Goal: Check status: Check status

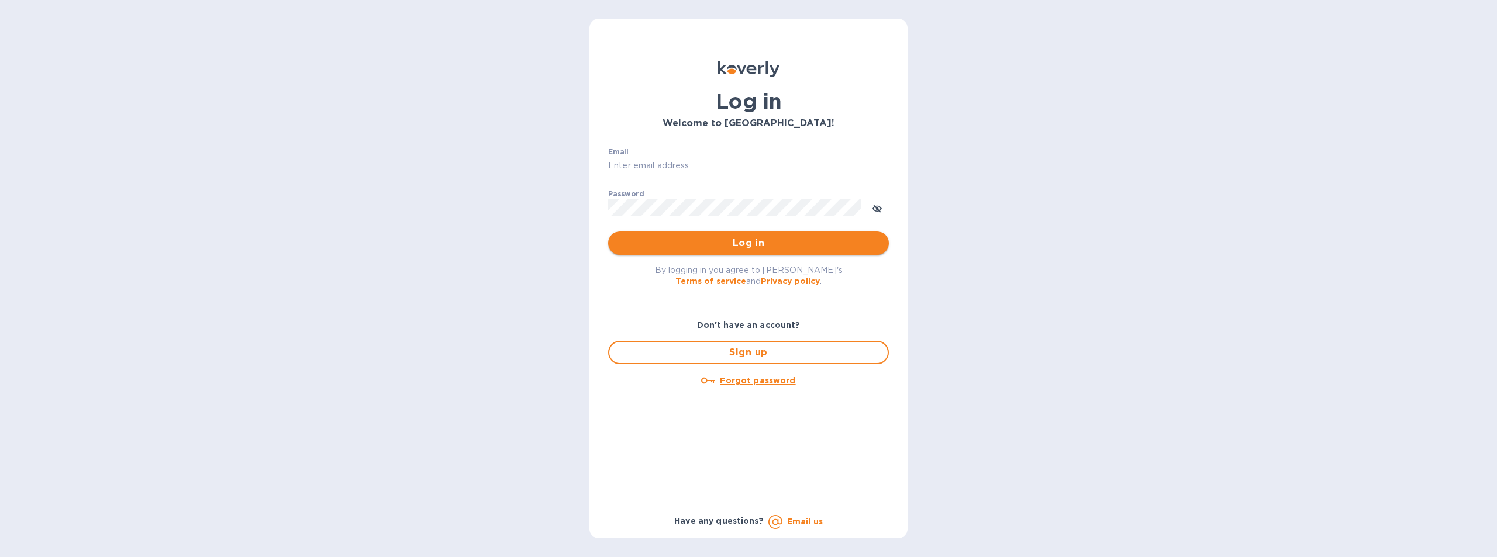
type input "cmendez@bluelinecontainers.com"
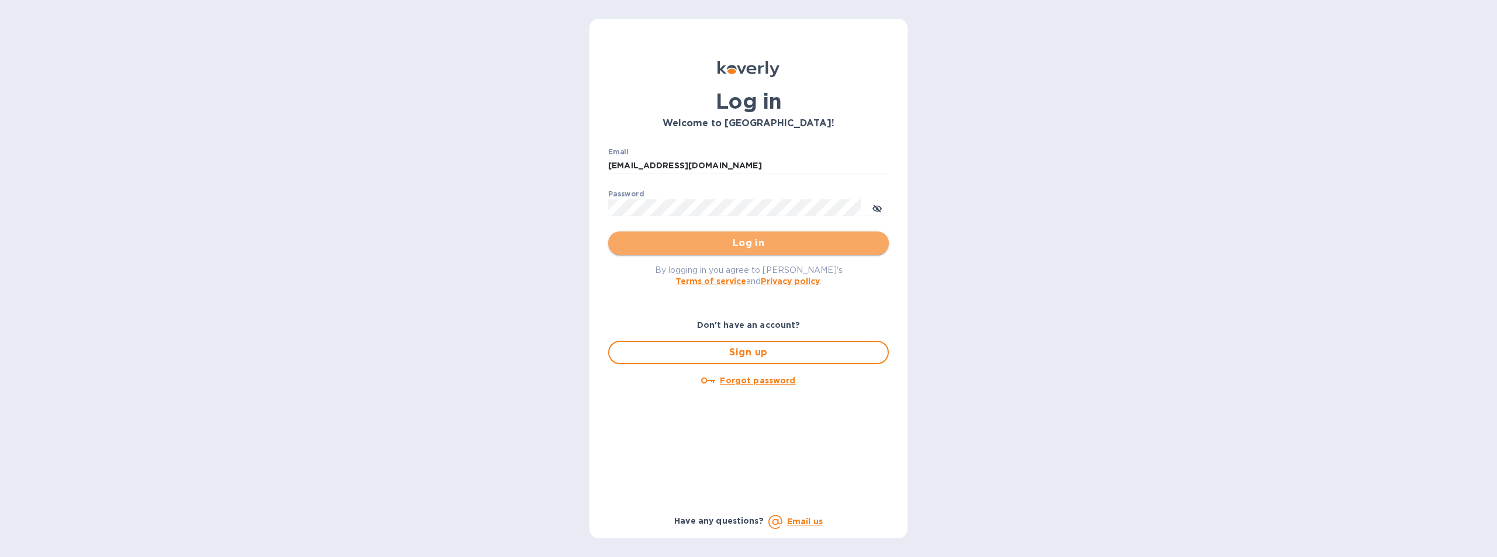
click at [753, 243] on span "Log in" at bounding box center [749, 243] width 262 height 14
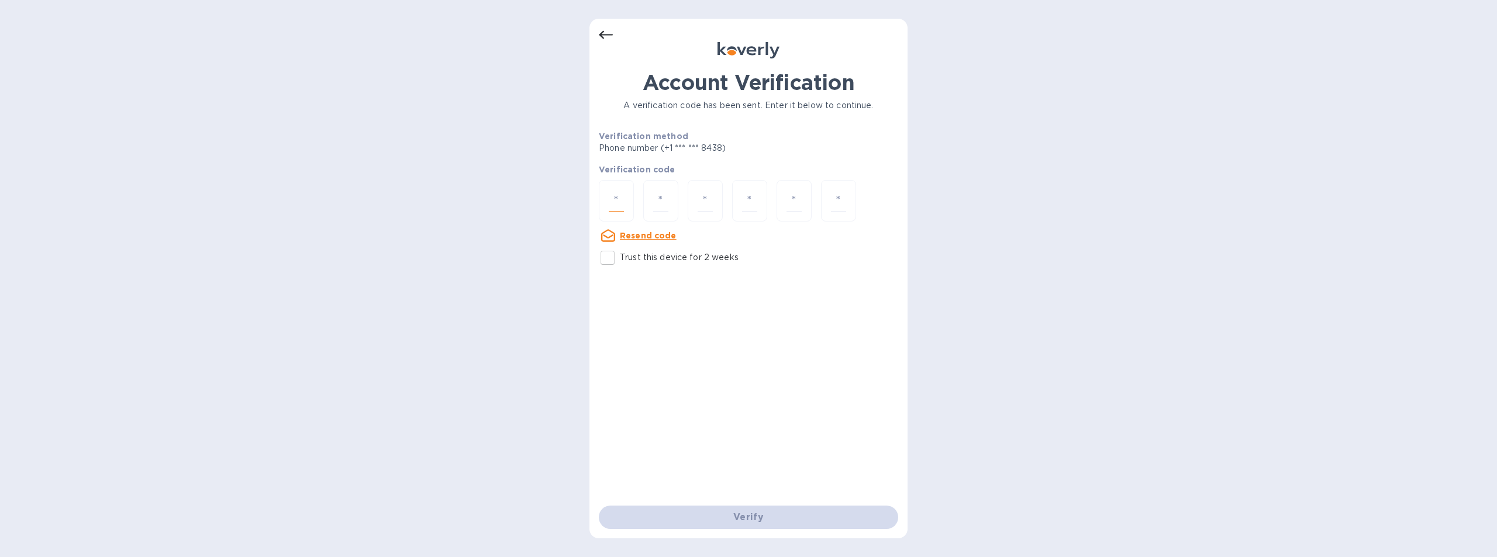
click at [617, 198] on input "number" at bounding box center [616, 201] width 15 height 22
type input "7"
type input "6"
type input "1"
type input "5"
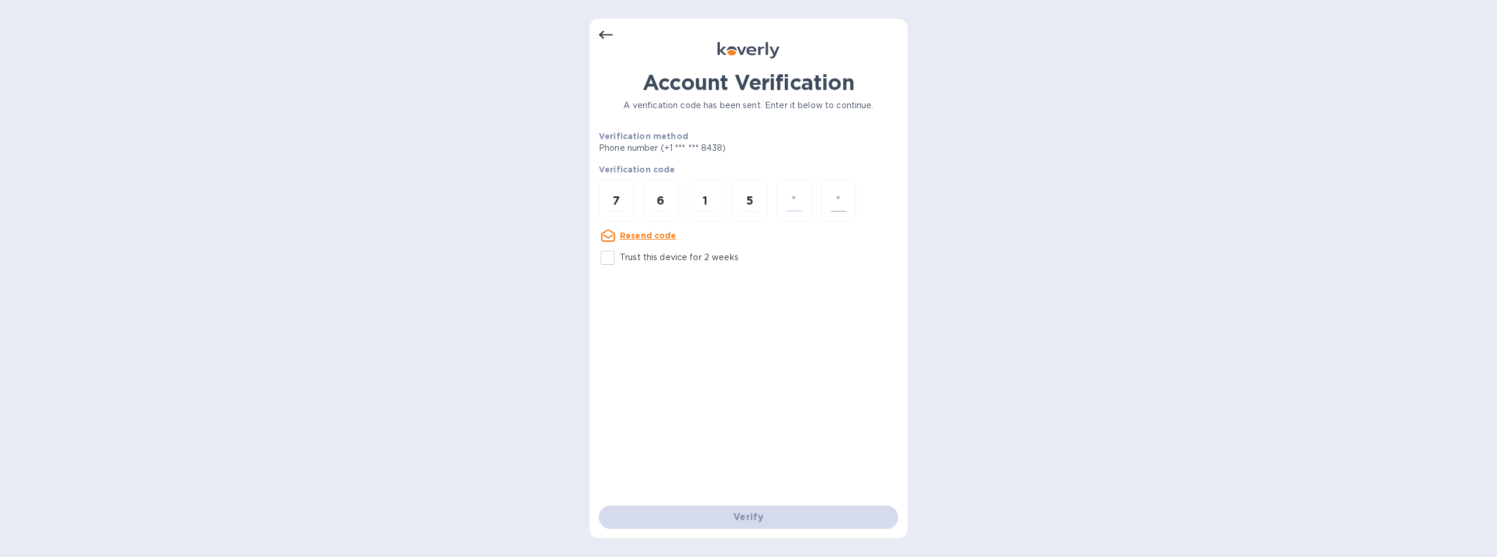
type input "8"
type input "5"
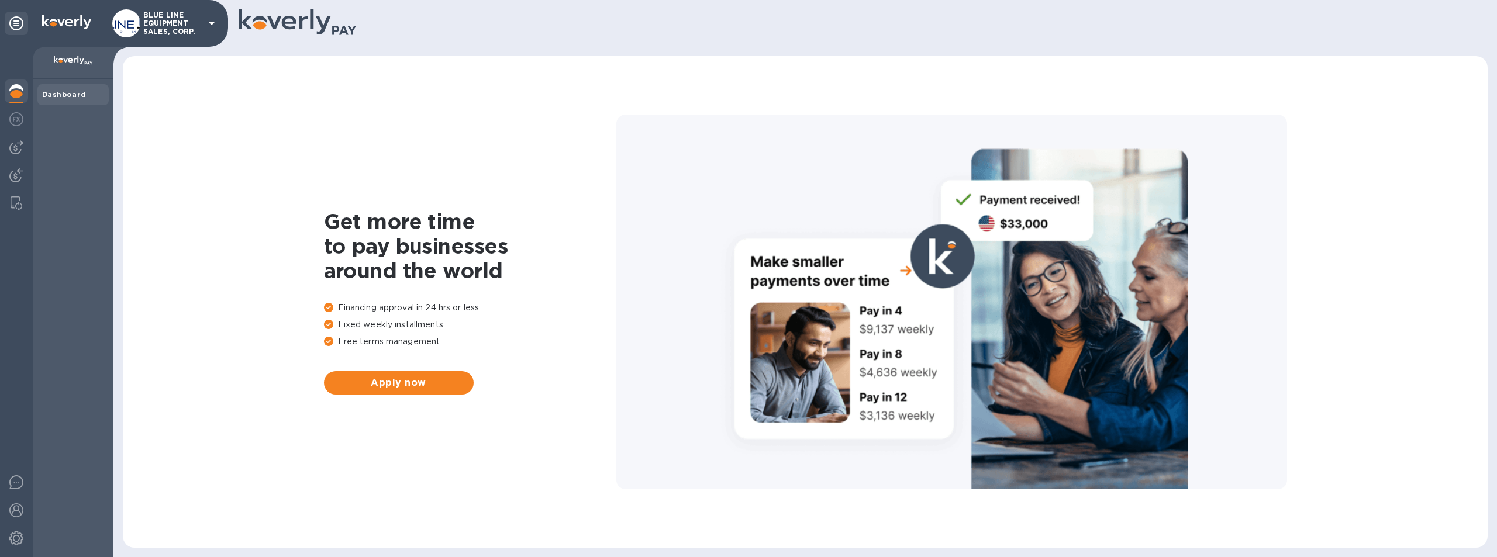
click at [168, 20] on p "BLUE LINE EQUIPMENT SALES, CORP." at bounding box center [172, 23] width 58 height 25
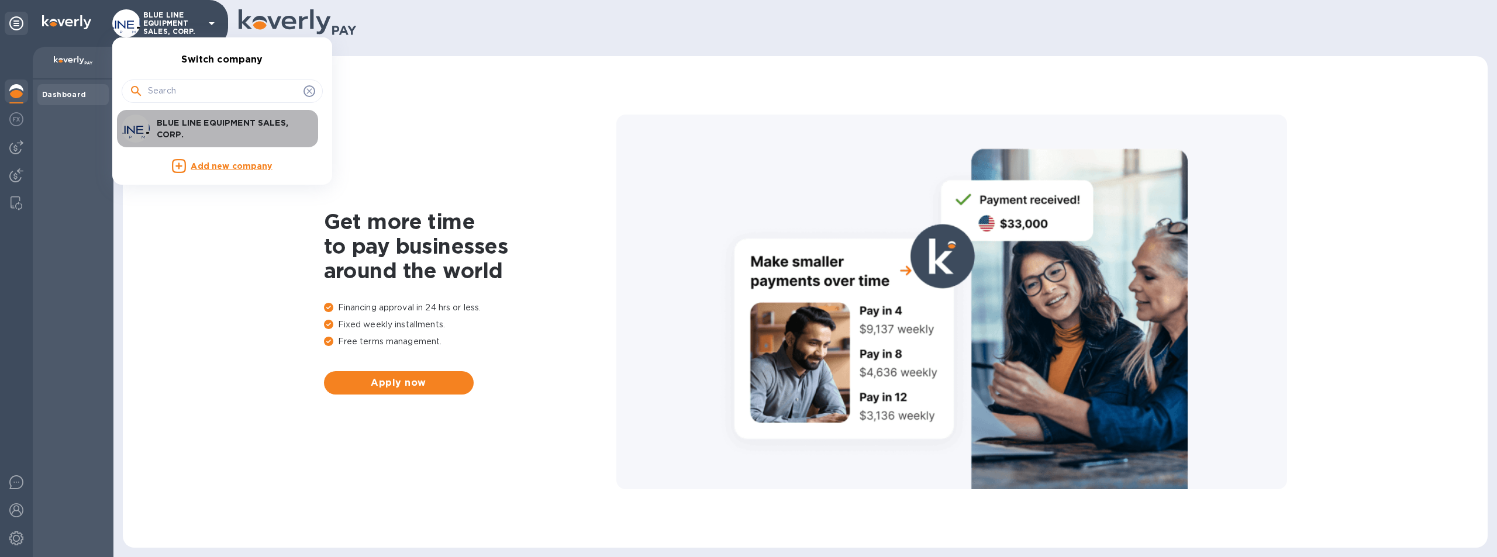
click at [209, 118] on p "BLUE LINE EQUIPMENT SALES, CORP." at bounding box center [230, 128] width 147 height 23
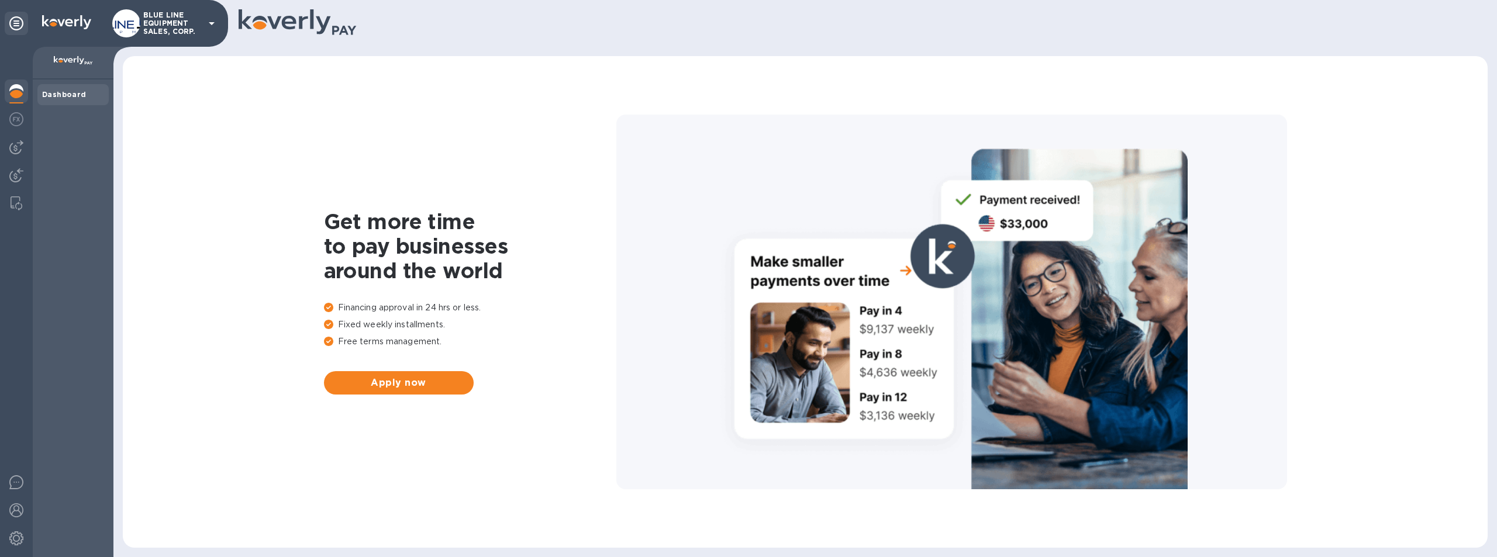
click at [175, 15] on p "BLUE LINE EQUIPMENT SALES, CORP." at bounding box center [172, 23] width 58 height 25
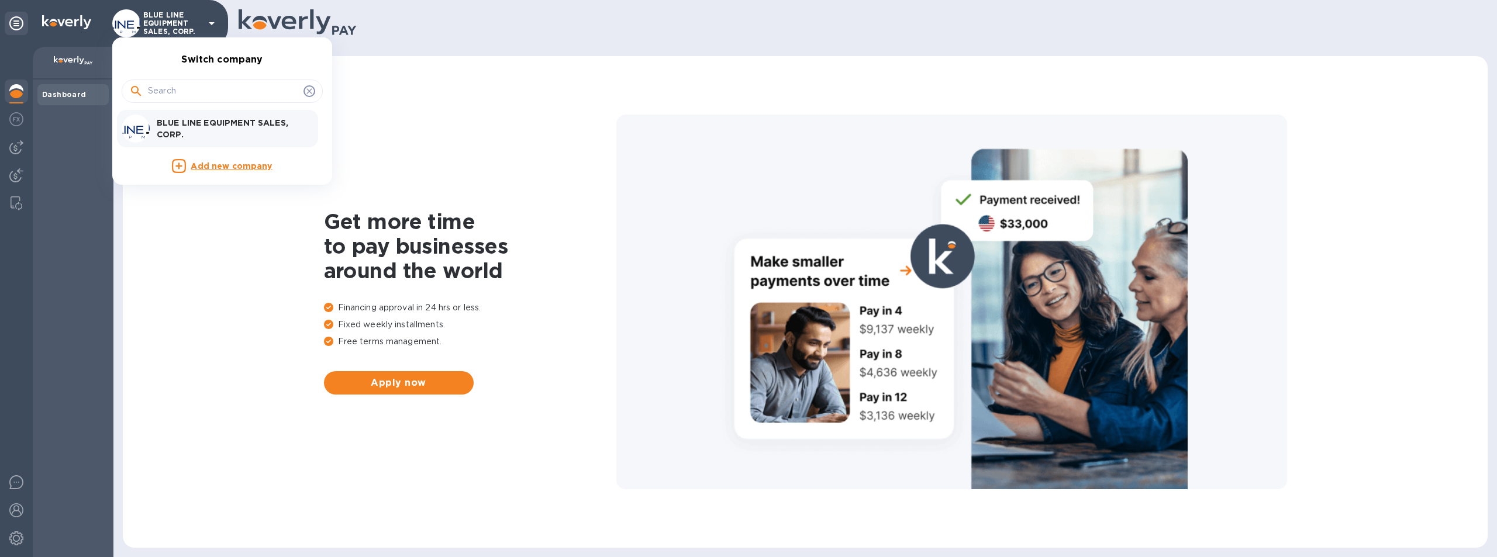
click at [217, 121] on p "BLUE LINE EQUIPMENT SALES, CORP." at bounding box center [230, 128] width 147 height 23
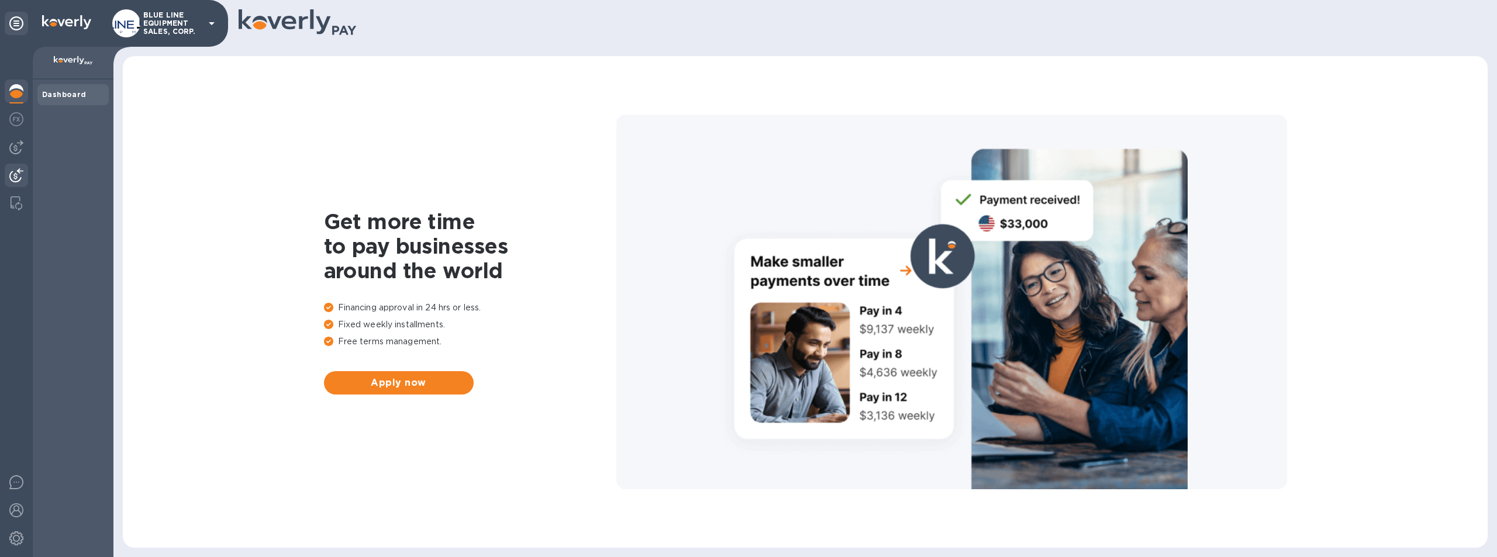
click at [15, 173] on img at bounding box center [16, 175] width 14 height 14
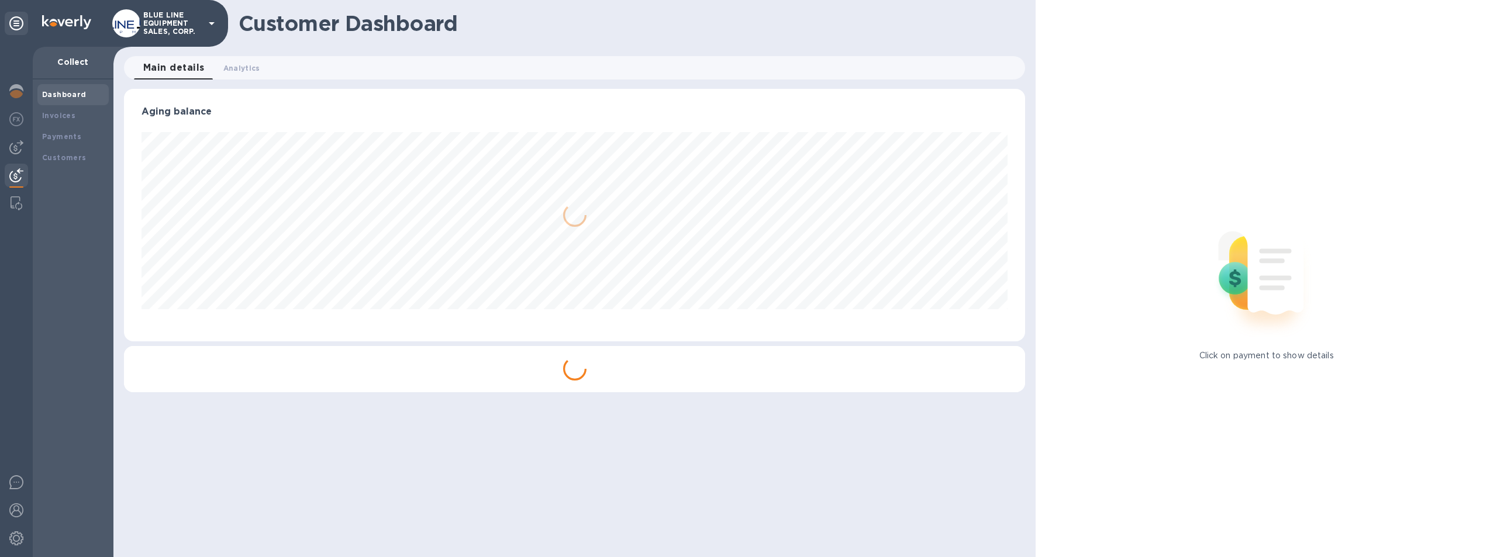
scroll to position [253, 902]
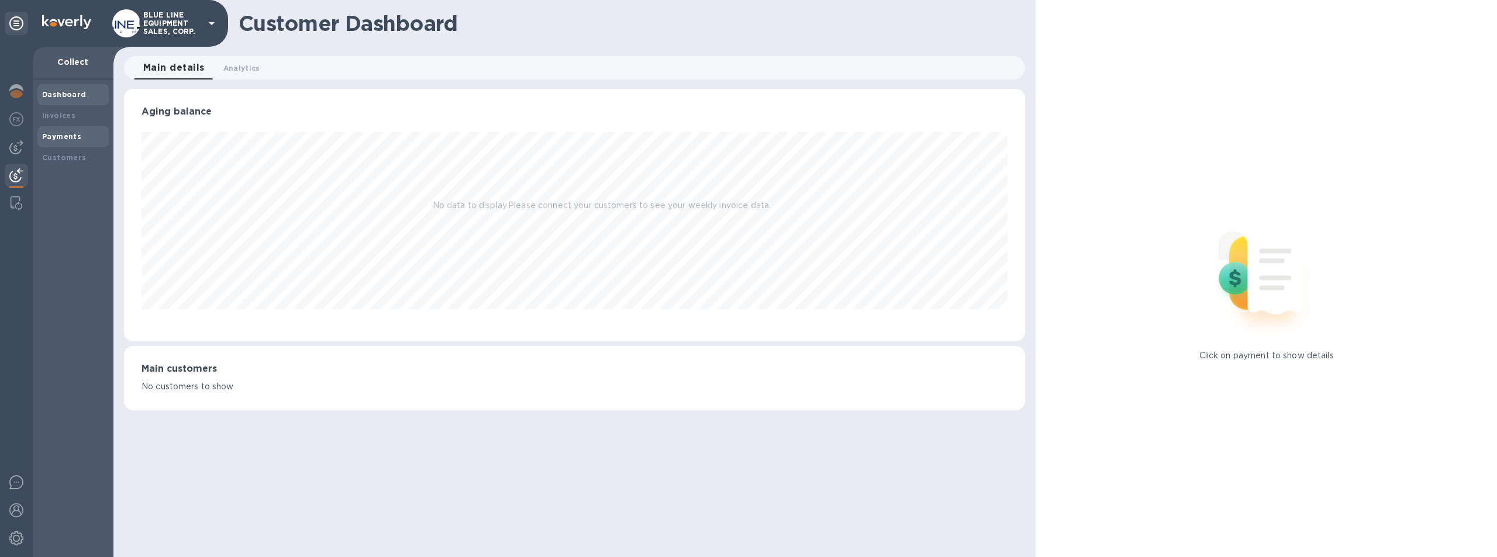
click at [58, 128] on div "Payments" at bounding box center [72, 136] width 71 height 21
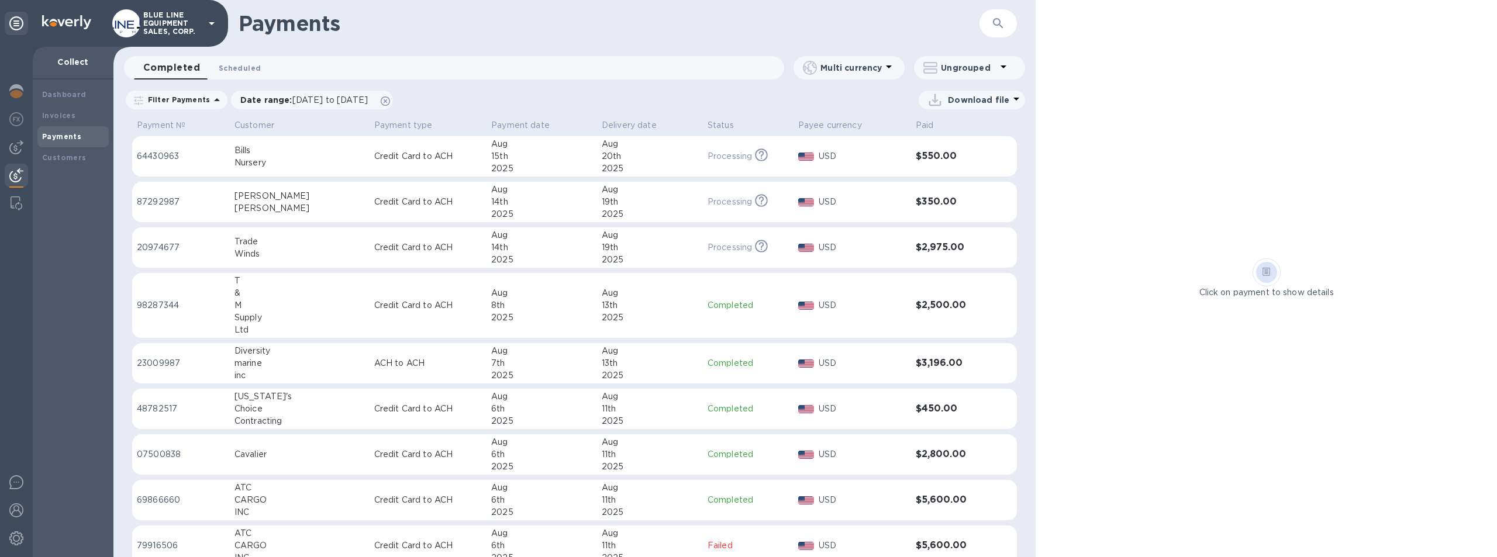
click at [239, 64] on span "Scheduled 0" at bounding box center [240, 68] width 42 height 12
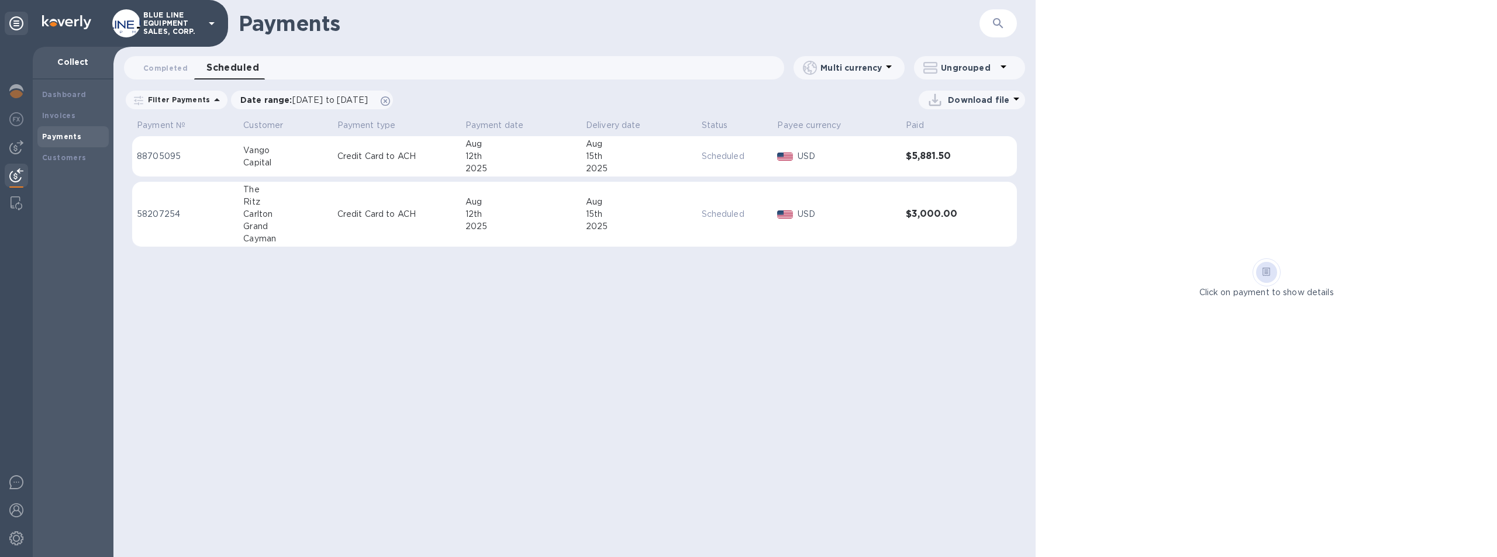
click at [831, 151] on p "USD" at bounding box center [847, 156] width 99 height 12
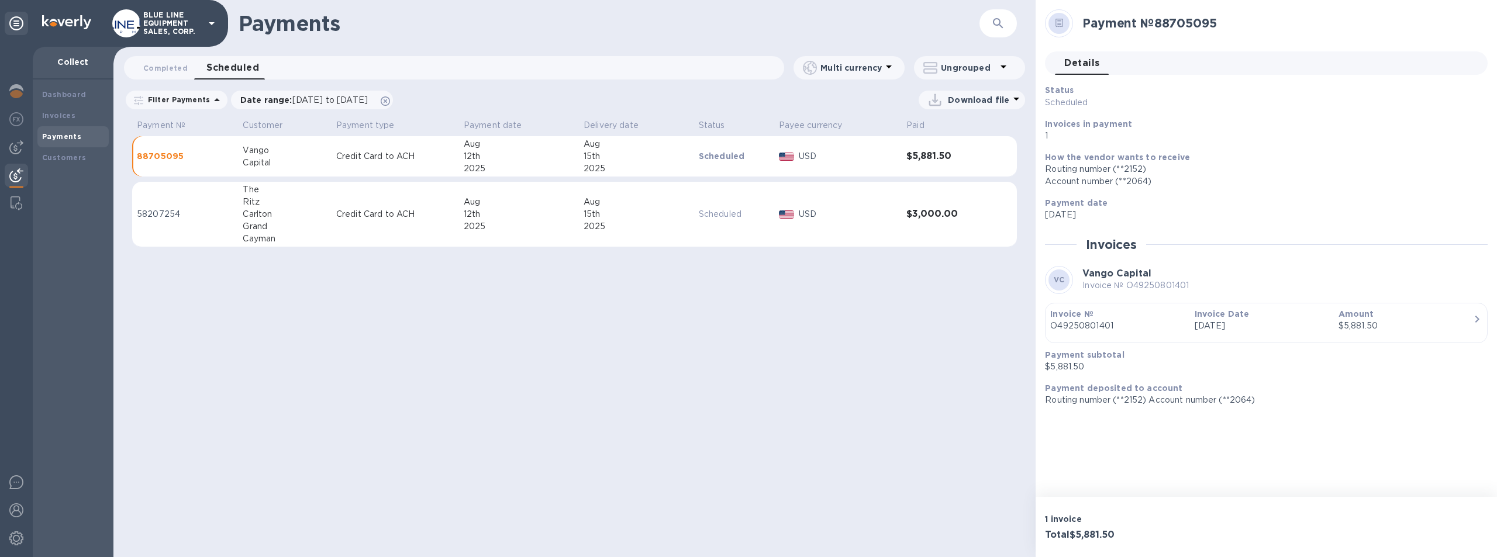
click at [650, 216] on div "15th" at bounding box center [637, 214] width 106 height 12
click at [158, 66] on span "Completed 0" at bounding box center [165, 68] width 44 height 12
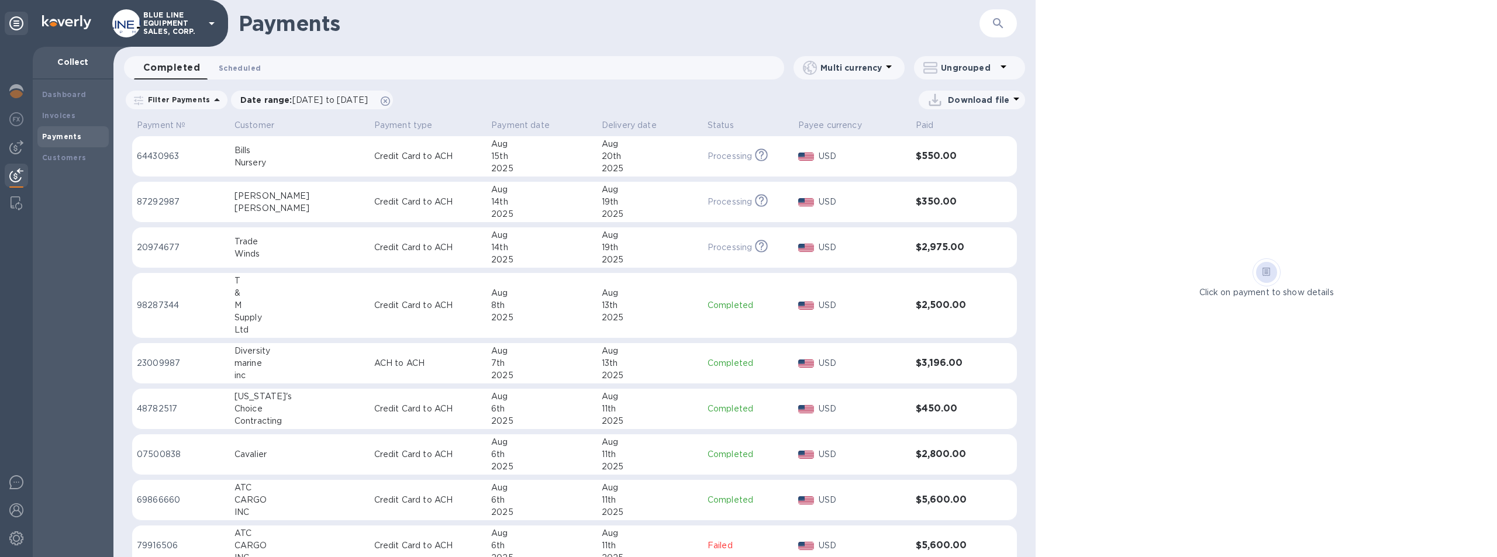
click at [235, 64] on span "Scheduled 0" at bounding box center [240, 68] width 42 height 12
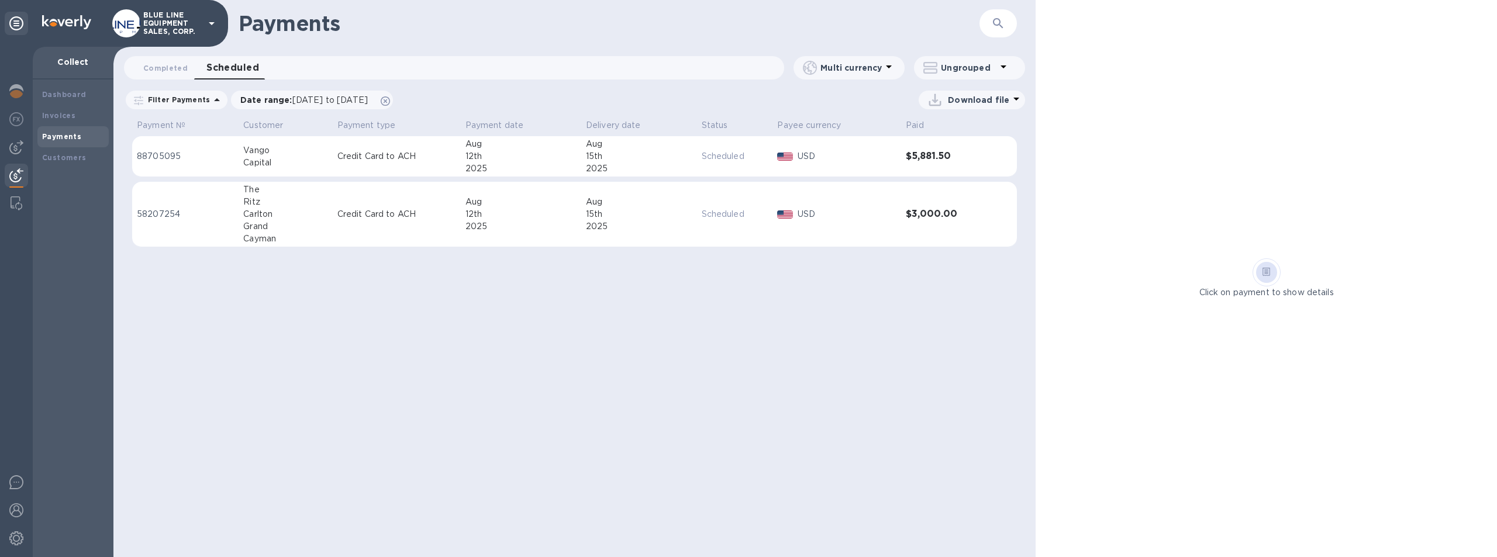
click at [307, 222] on div "Grand" at bounding box center [285, 226] width 84 height 12
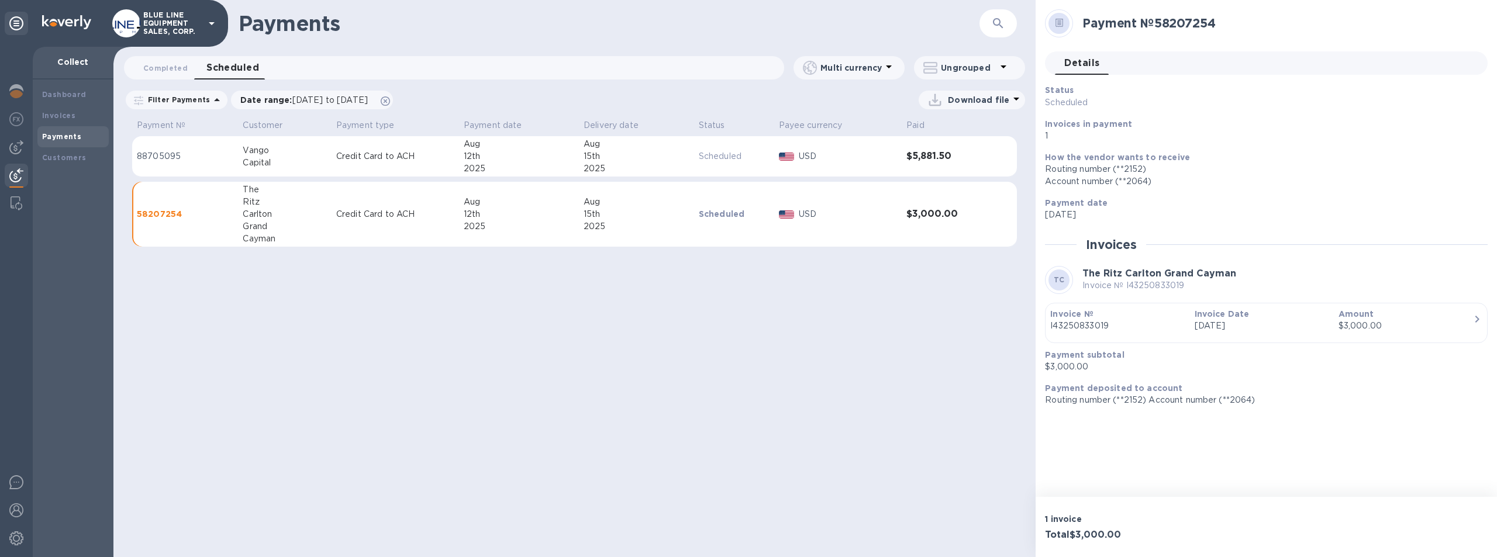
click at [1470, 317] on icon "button" at bounding box center [1477, 319] width 14 height 14
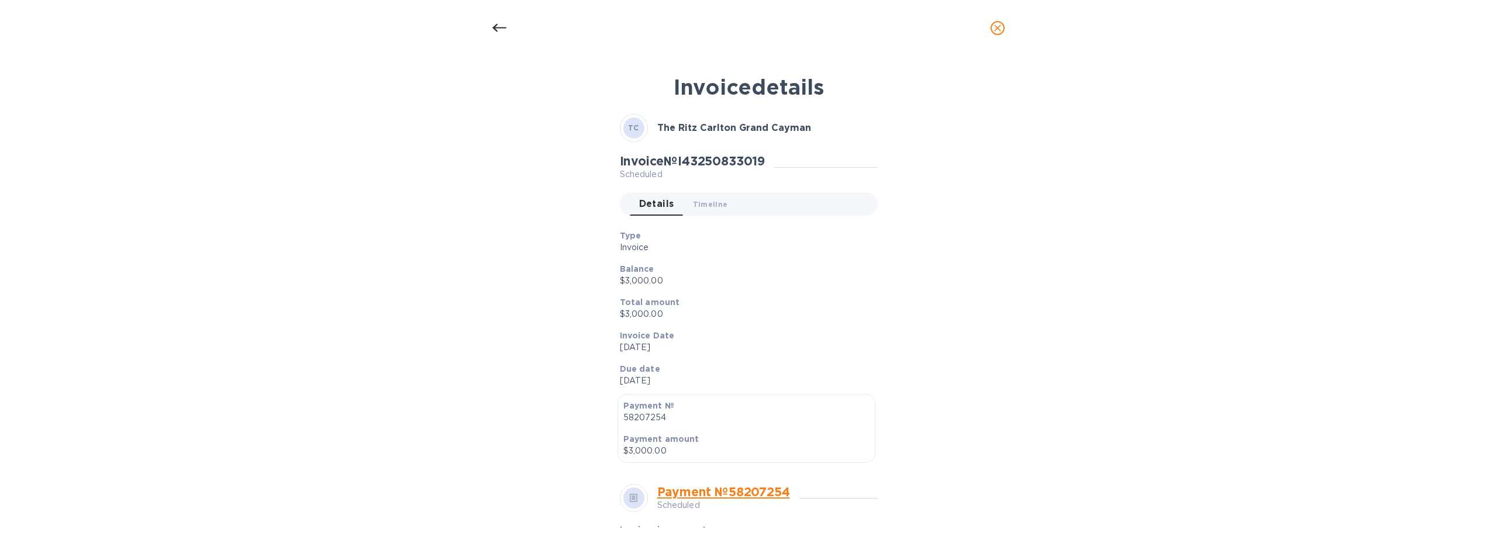
click at [760, 490] on link "Payment № 58207254" at bounding box center [723, 492] width 133 height 15
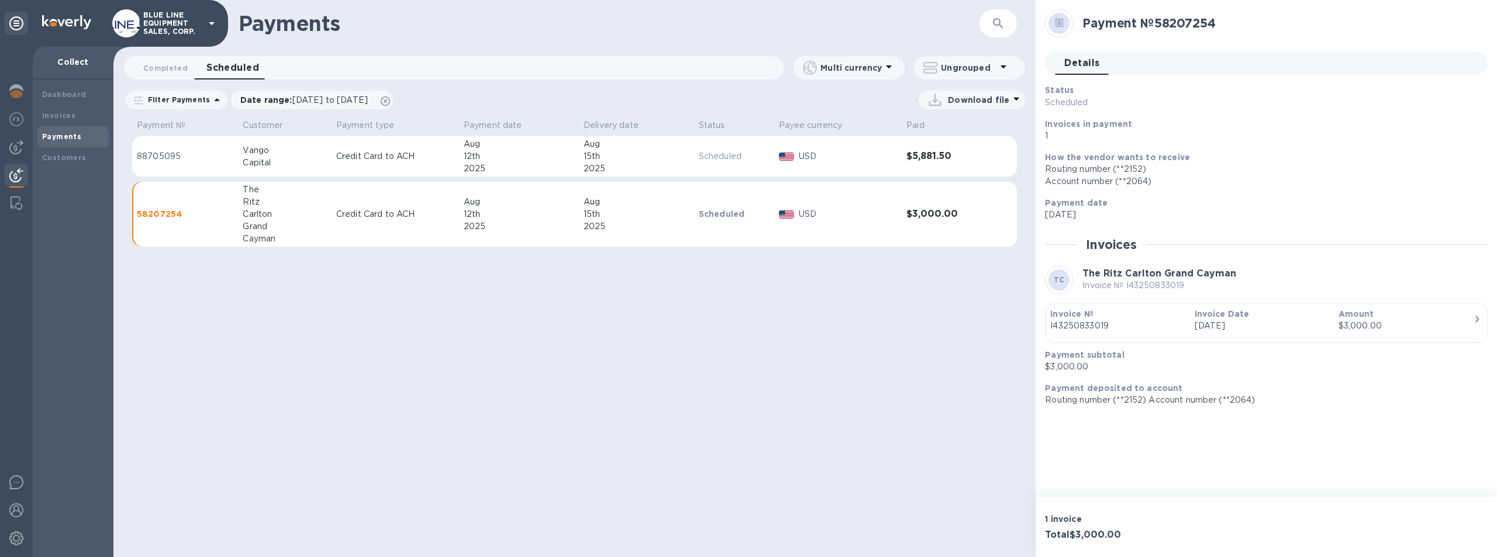
click at [690, 212] on div "15th" at bounding box center [637, 214] width 106 height 12
click at [585, 325] on div "Payments ​ Completed 0 Scheduled 0 Multi currency Ungrouped Filter Payments Dat…" at bounding box center [574, 278] width 922 height 557
drag, startPoint x: 267, startPoint y: 150, endPoint x: 163, endPoint y: 67, distance: 133.2
click at [163, 67] on div "Payments ​ Completed 0 Scheduled 0 Multi currency Ungrouped Filter Payments Dat…" at bounding box center [574, 278] width 922 height 557
click at [371, 311] on div "Payments ​ Completed 0 Scheduled 0 Multi currency Ungrouped Filter Payments Dat…" at bounding box center [574, 278] width 922 height 557
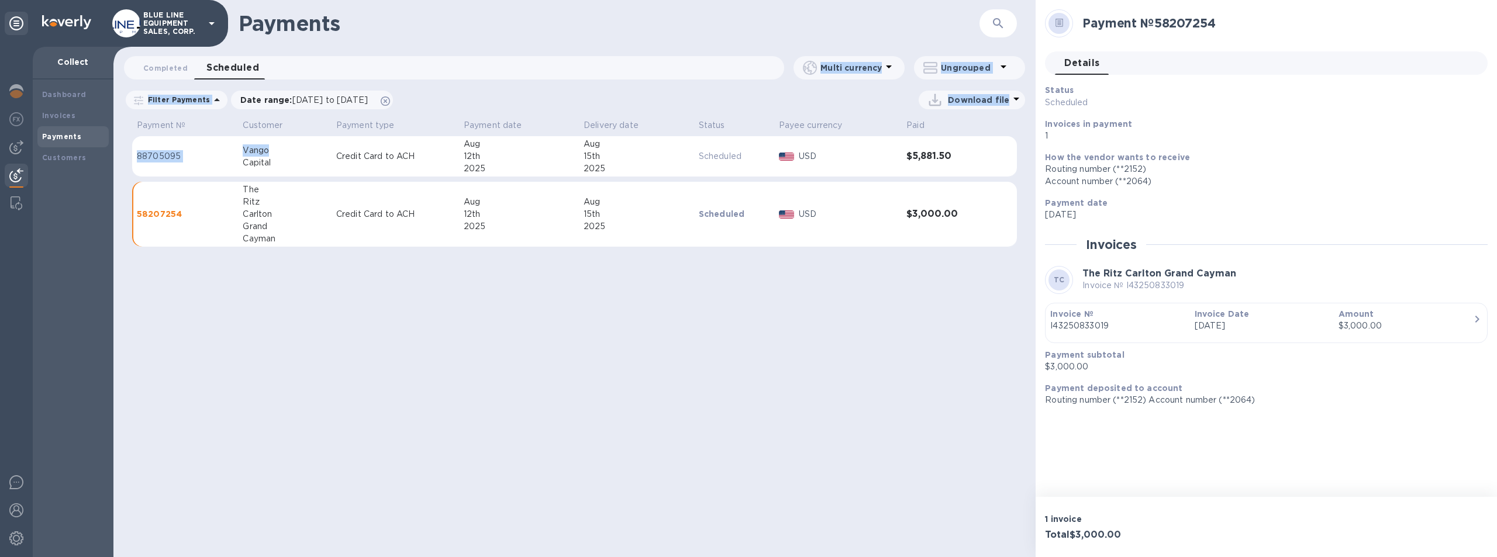
click at [364, 326] on div "Payments ​ Completed 0 Scheduled 0 Multi currency Ungrouped Filter Payments Dat…" at bounding box center [574, 278] width 922 height 557
click at [363, 327] on div "Payments ​ Completed 0 Scheduled 0 Multi currency Ungrouped Filter Payments Dat…" at bounding box center [574, 278] width 922 height 557
drag, startPoint x: 363, startPoint y: 327, endPoint x: 329, endPoint y: 306, distance: 39.4
click at [360, 325] on div "Payments ​ Completed 0 Scheduled 0 Multi currency Ungrouped Filter Payments Dat…" at bounding box center [574, 278] width 922 height 557
click at [161, 60] on button "Completed 0" at bounding box center [165, 67] width 63 height 23
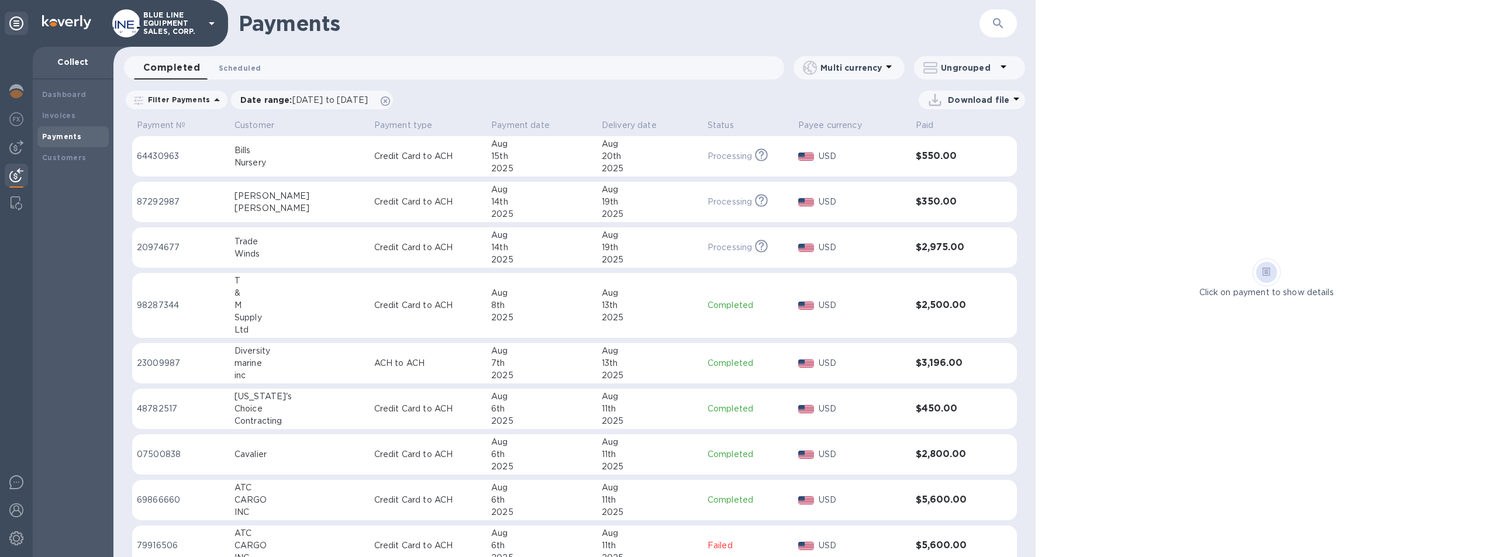
click at [239, 64] on span "Scheduled 0" at bounding box center [240, 68] width 42 height 12
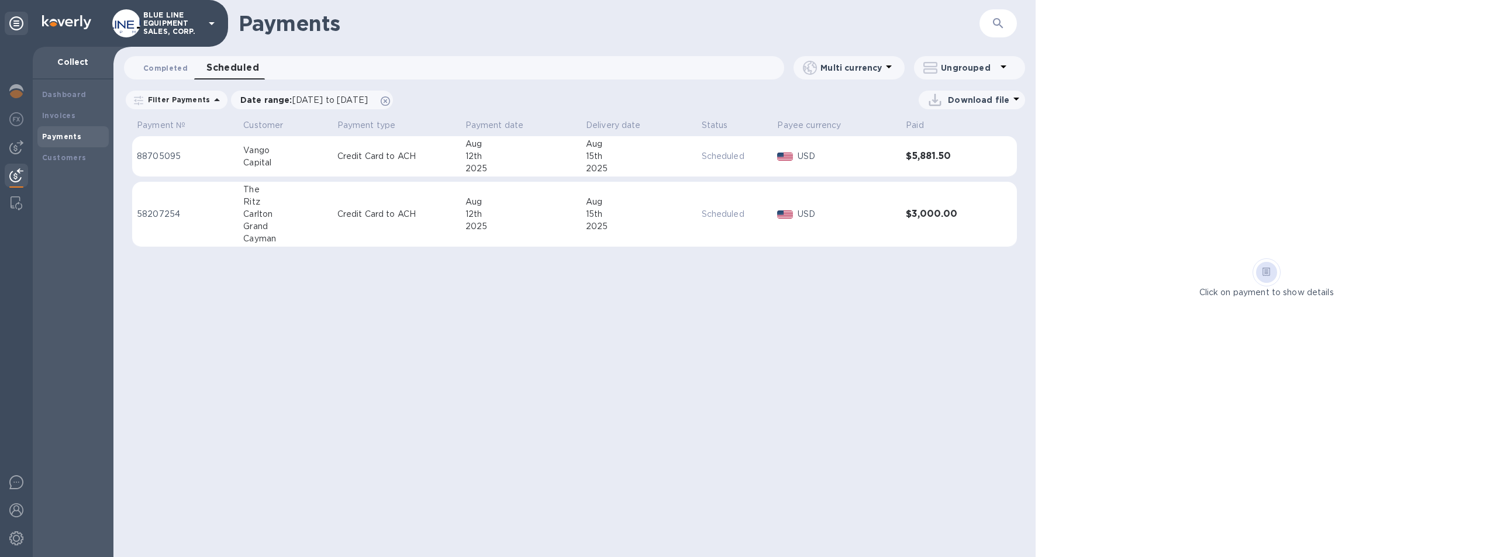
click at [149, 66] on span "Completed 0" at bounding box center [165, 68] width 44 height 12
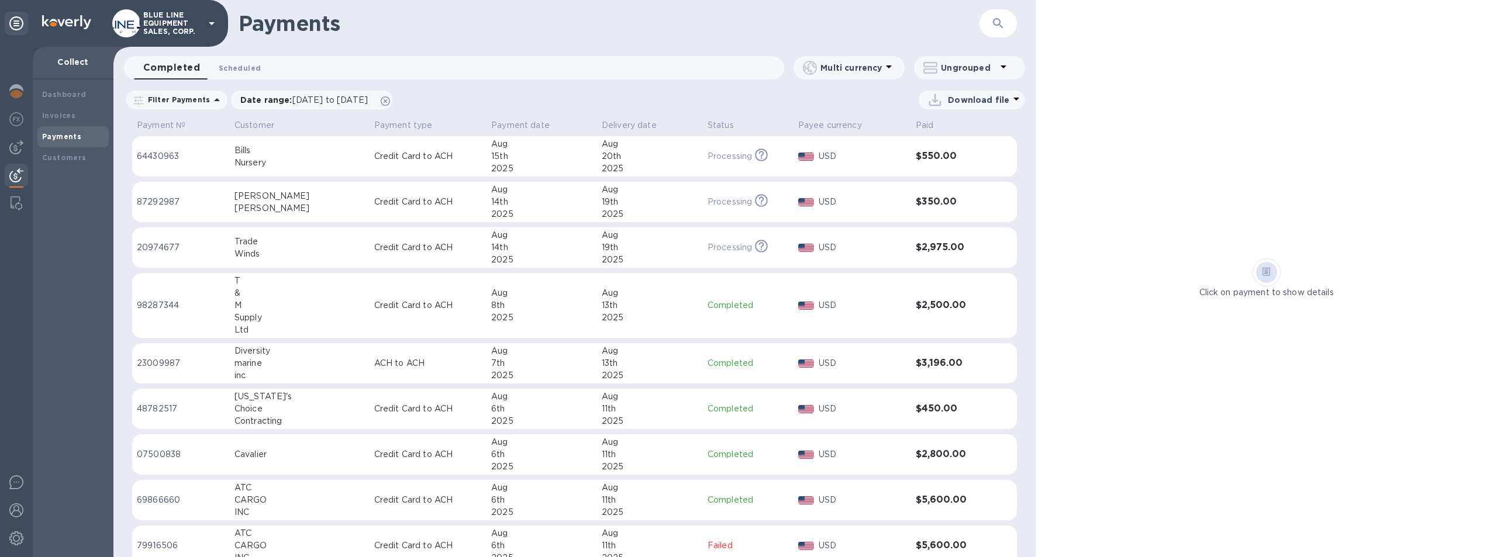
click at [236, 63] on span "Scheduled 0" at bounding box center [240, 68] width 42 height 12
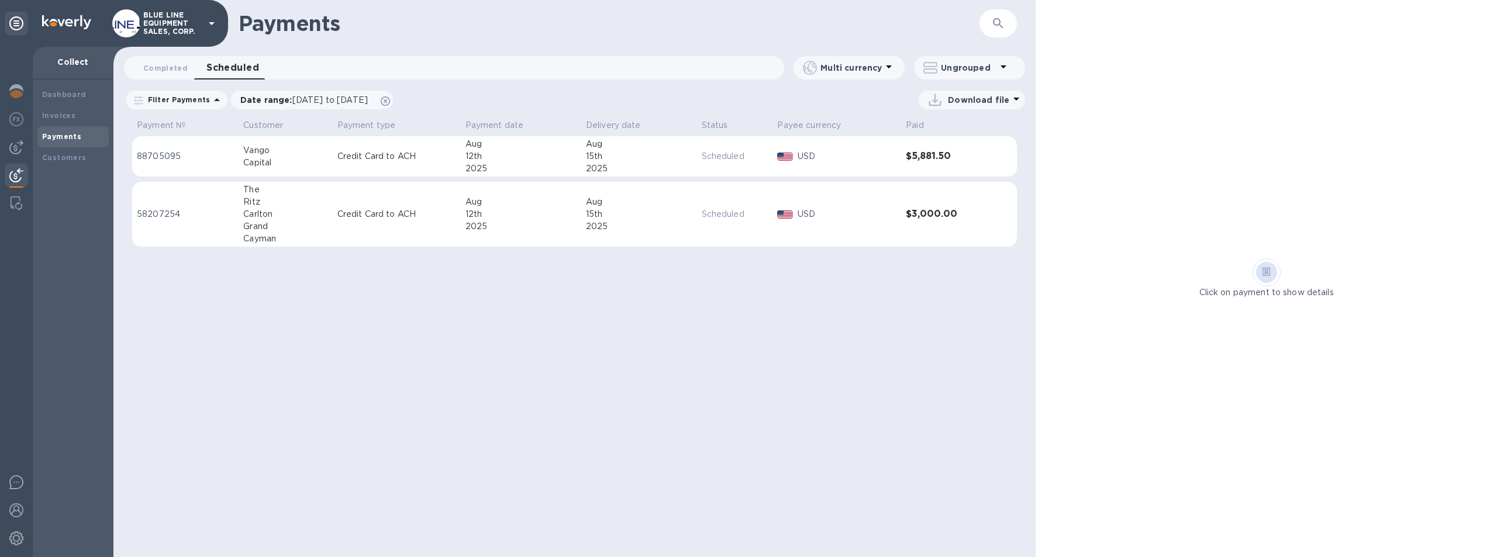
click at [729, 212] on p "Scheduled" at bounding box center [735, 214] width 67 height 12
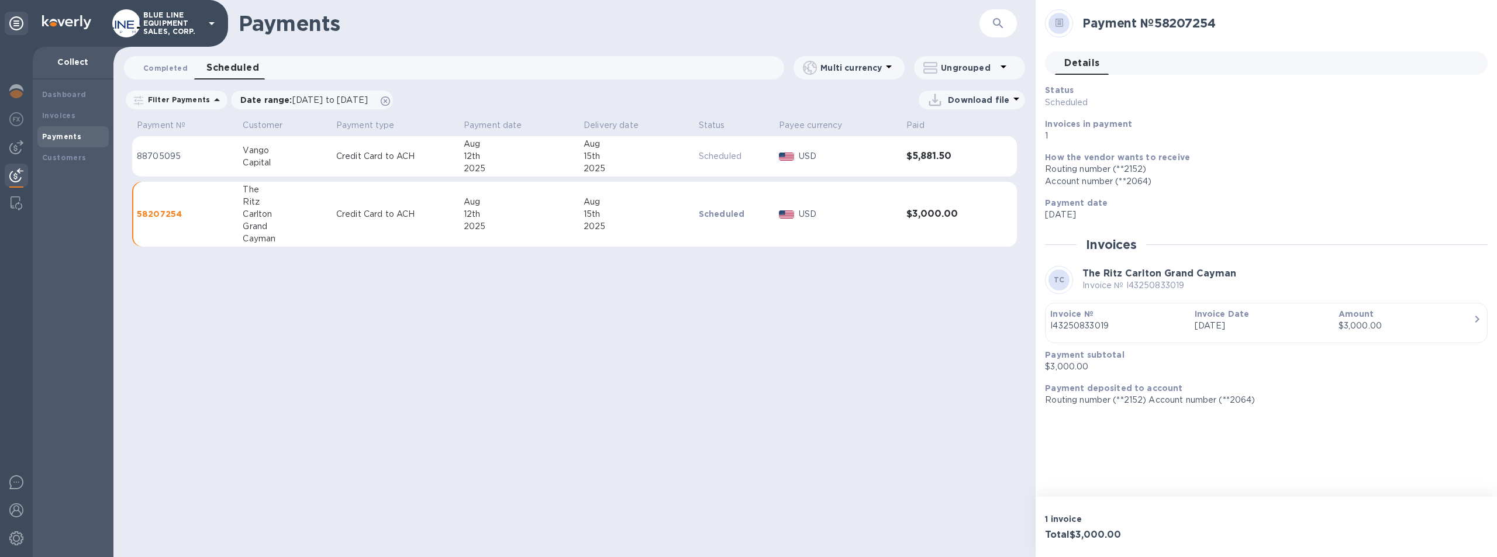
click at [161, 65] on span "Completed 0" at bounding box center [165, 68] width 44 height 12
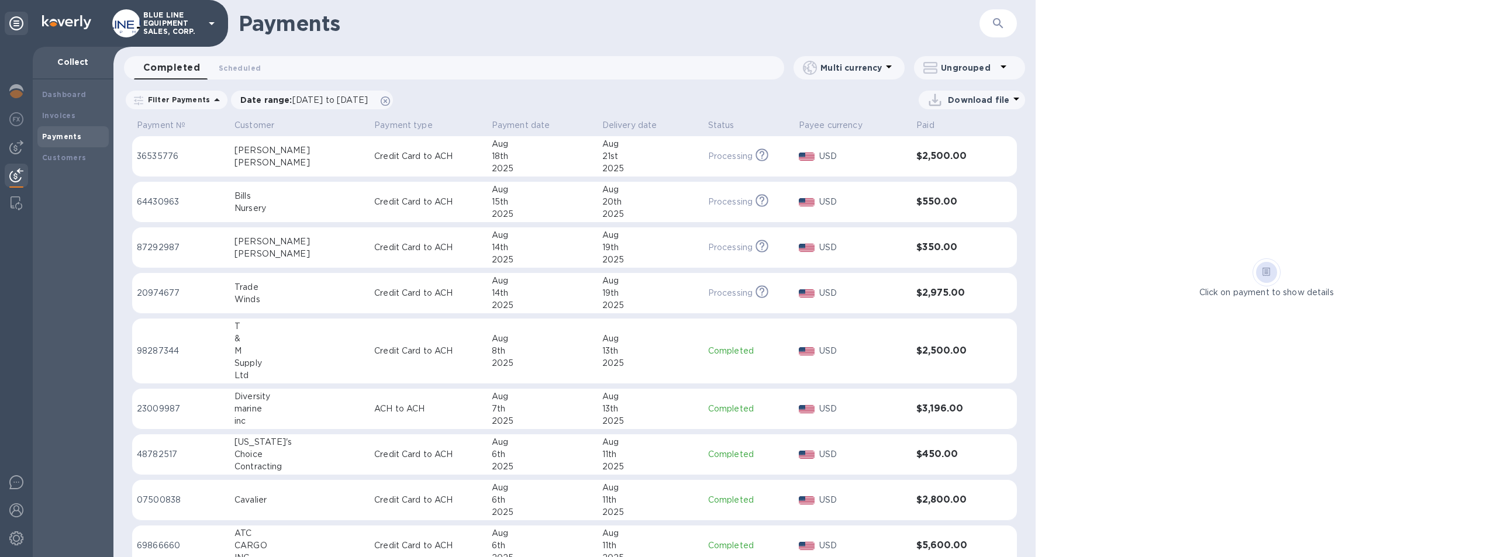
click at [173, 64] on span "Completed 0" at bounding box center [171, 68] width 57 height 16
click at [240, 65] on span "Scheduled 0" at bounding box center [240, 68] width 42 height 12
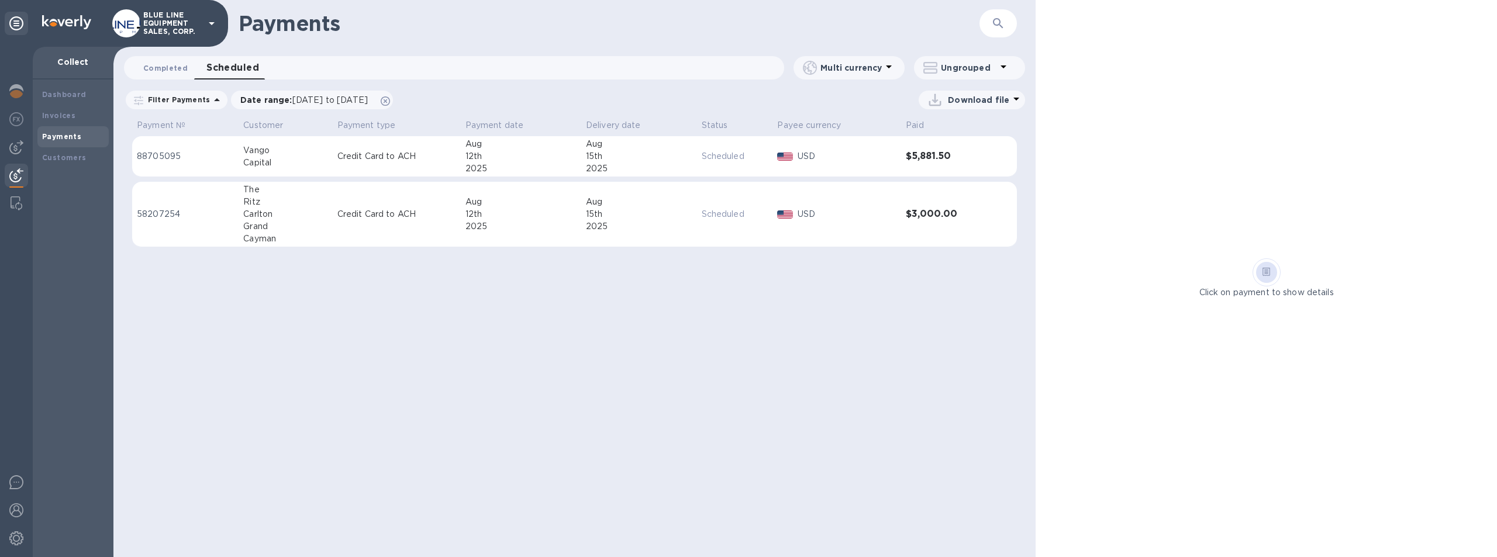
click at [164, 64] on span "Completed 0" at bounding box center [165, 68] width 44 height 12
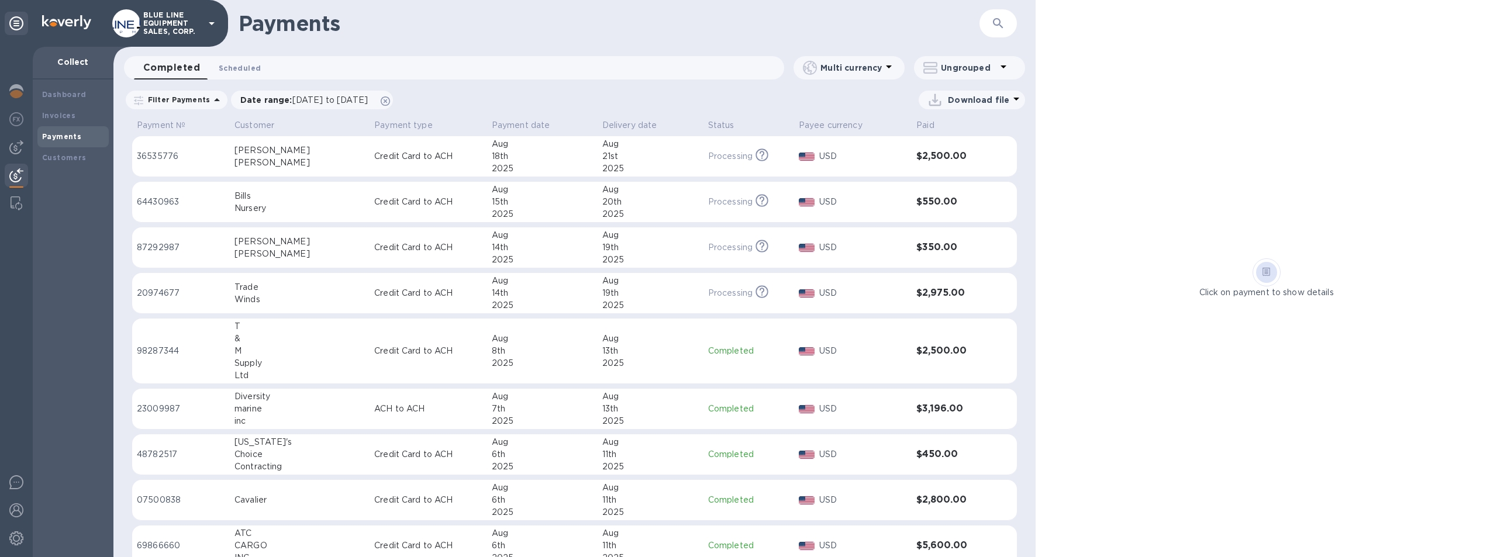
click at [237, 64] on span "Scheduled 0" at bounding box center [240, 68] width 42 height 12
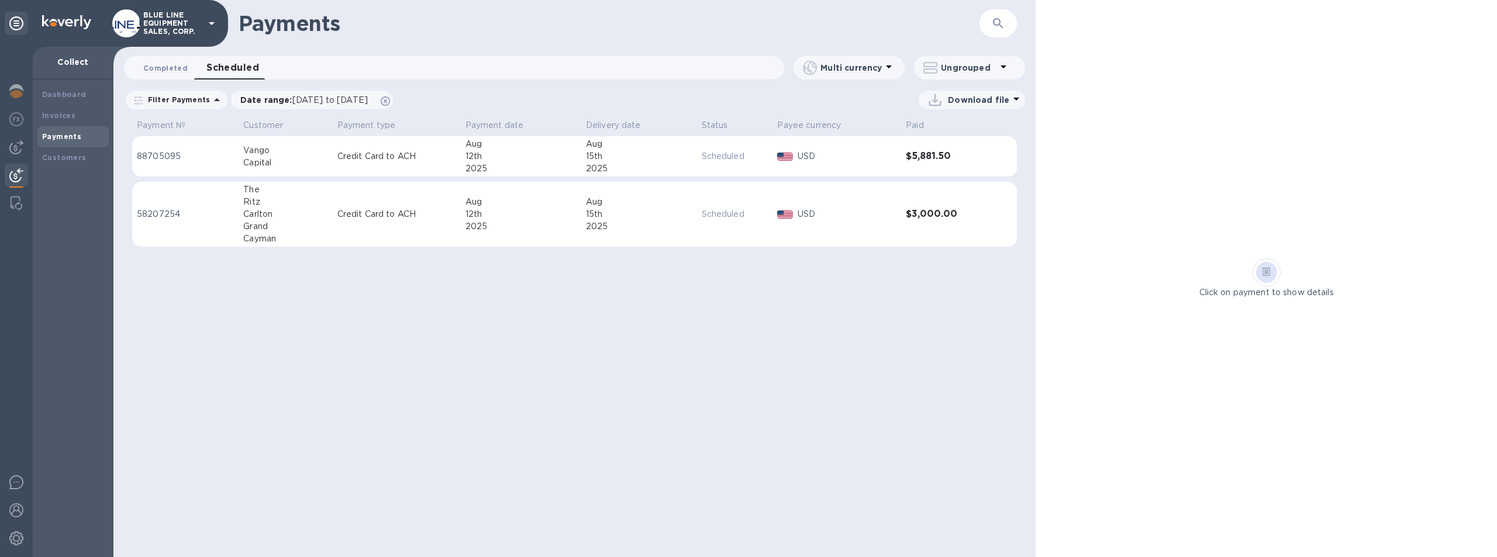
click at [150, 60] on button "Completed 0" at bounding box center [165, 67] width 63 height 23
